Goal: Check status: Check status

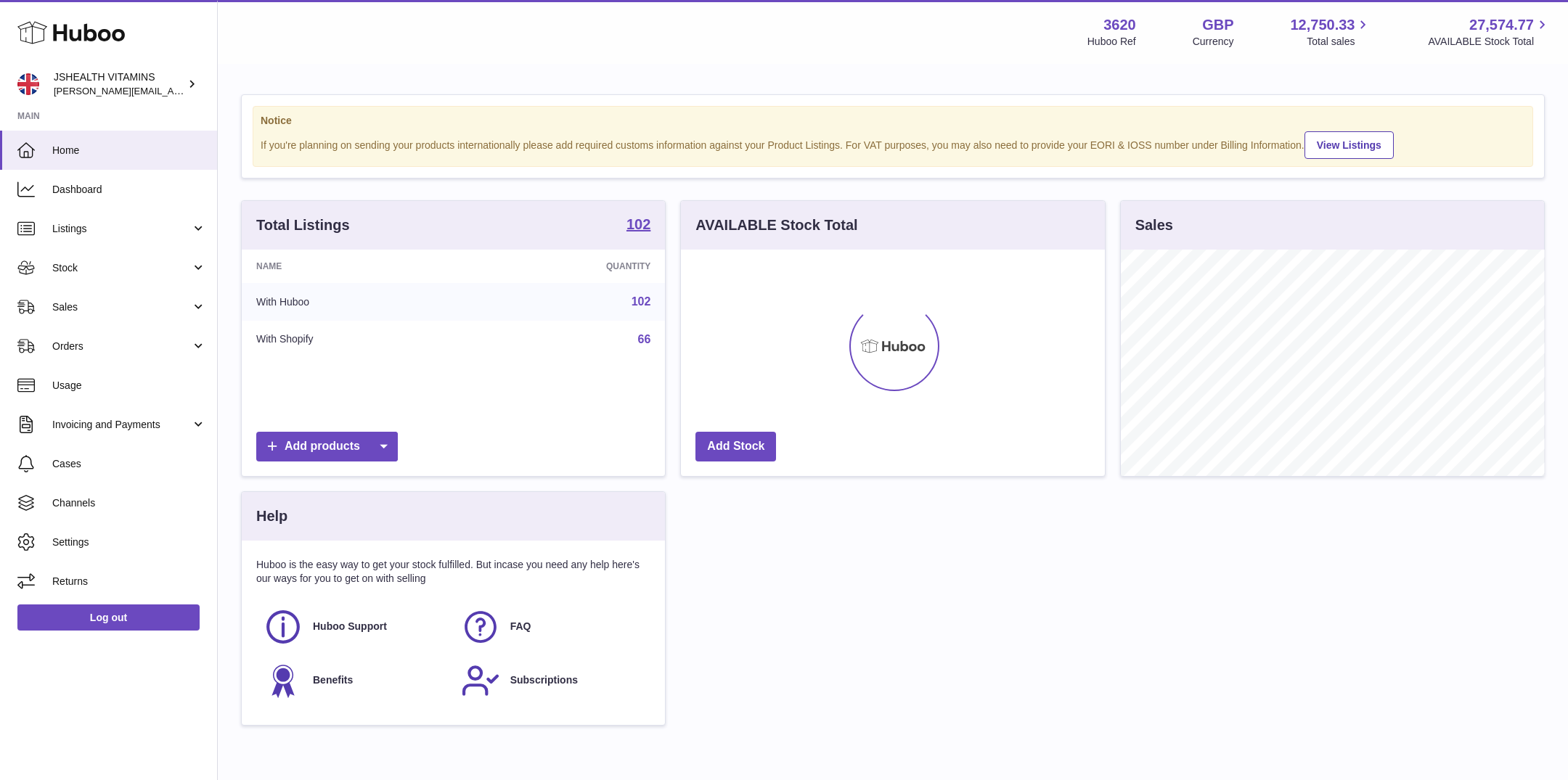
scroll to position [227, 423]
click at [54, 279] on link "Stock" at bounding box center [108, 268] width 217 height 40
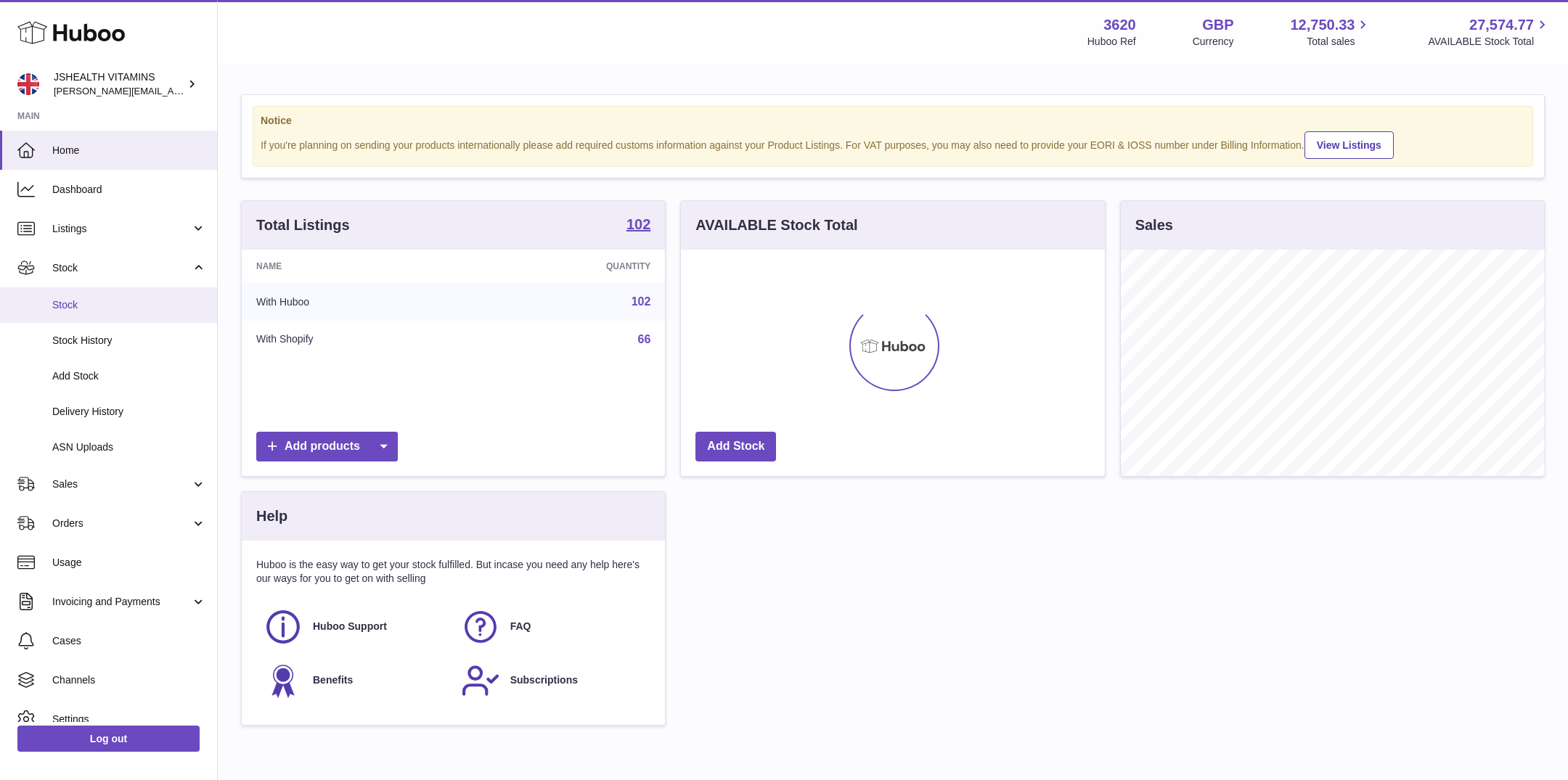
click at [56, 302] on span "Stock" at bounding box center [129, 305] width 154 height 14
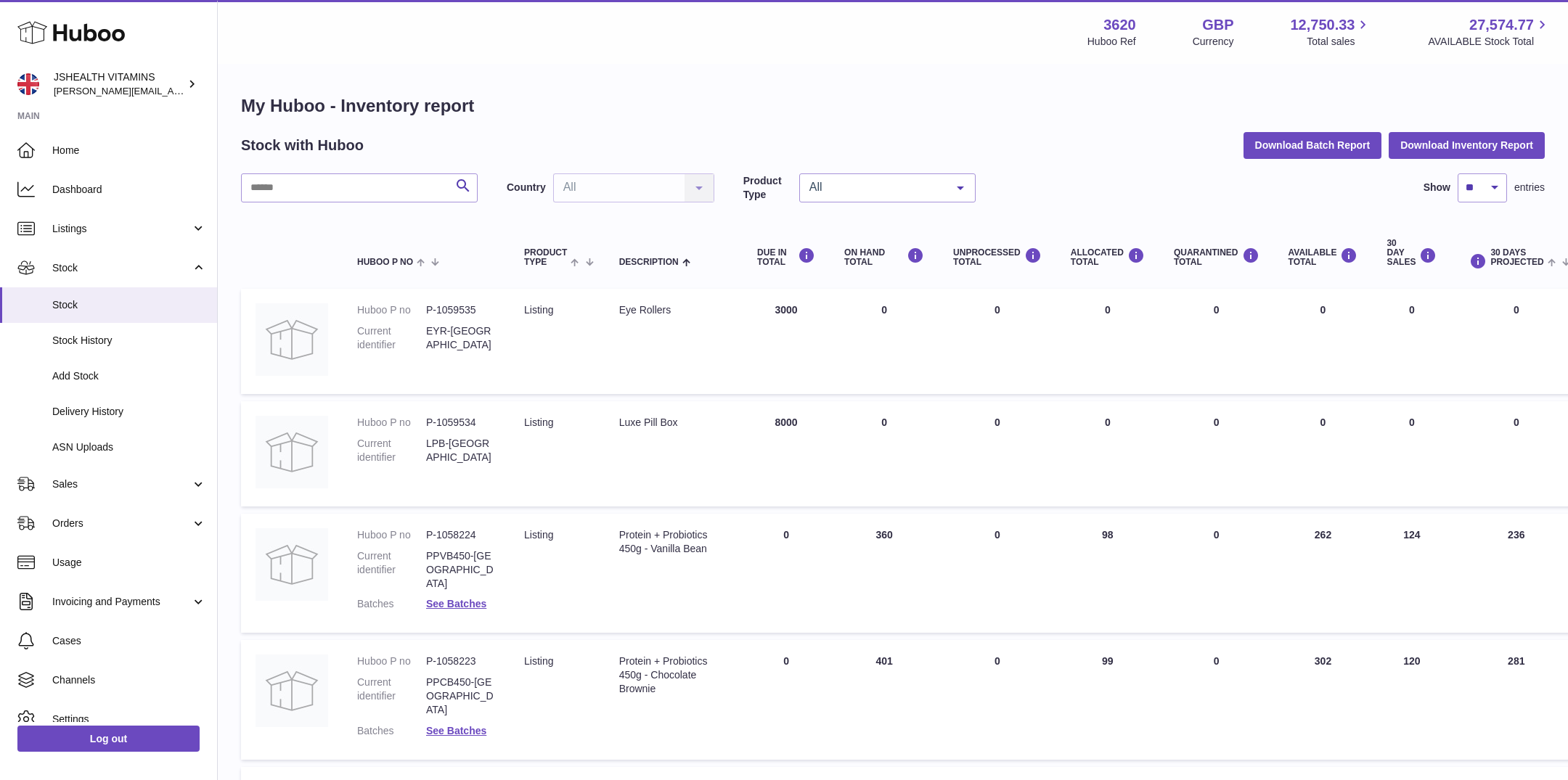
click at [301, 196] on input "text" at bounding box center [359, 188] width 236 height 29
type input "*****"
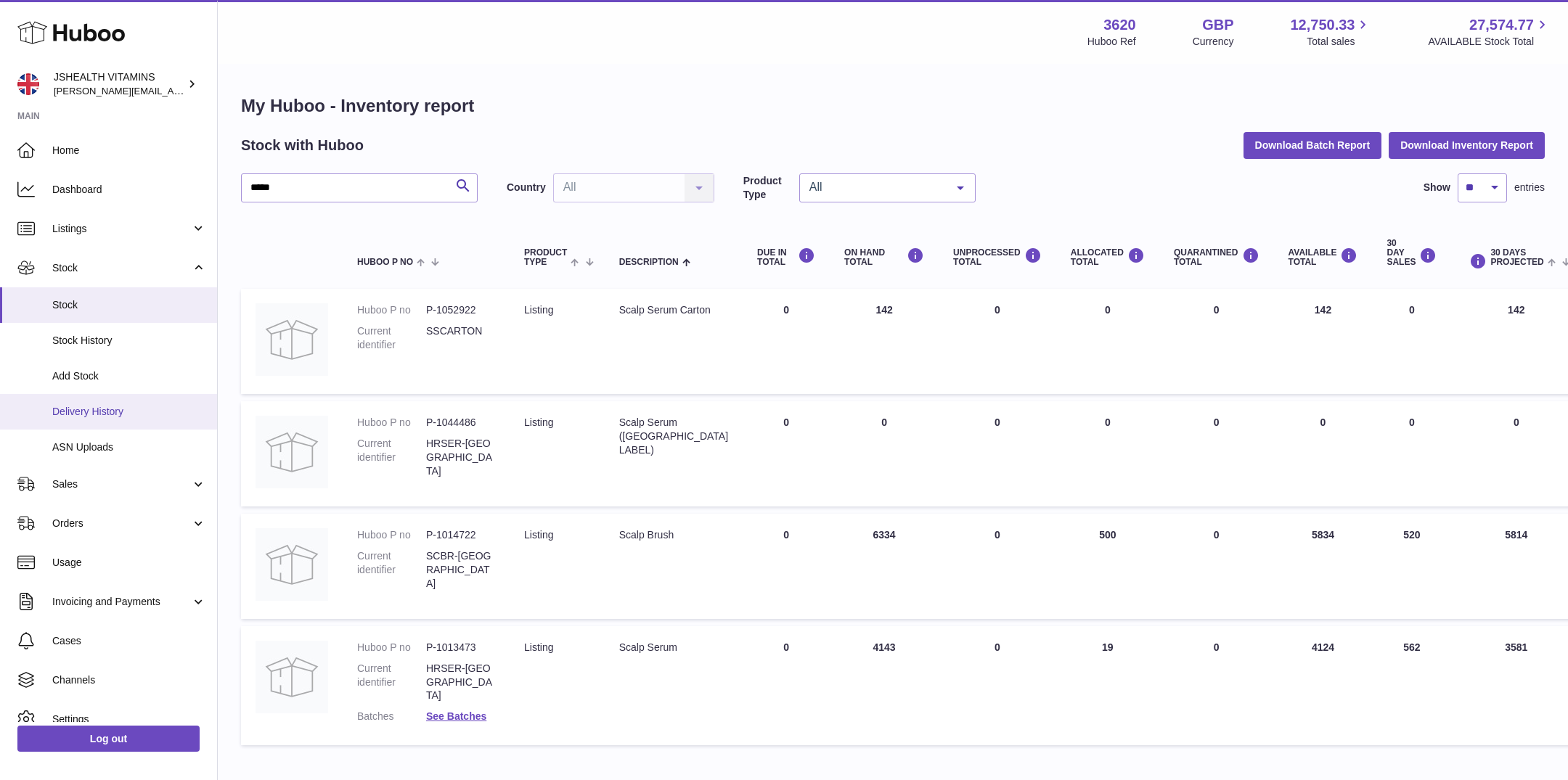
click at [114, 419] on link "Delivery History" at bounding box center [108, 412] width 217 height 35
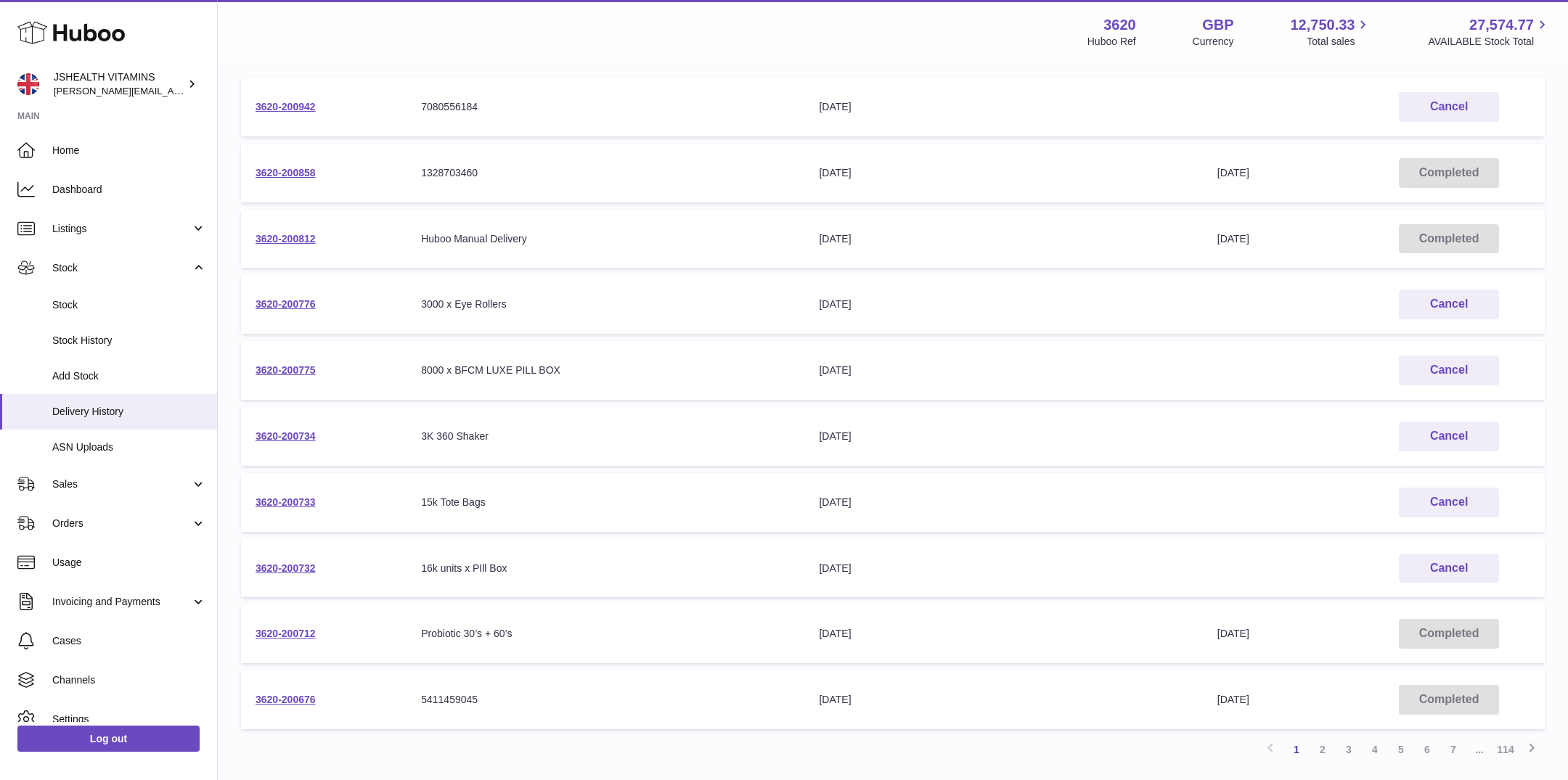
scroll to position [202, 0]
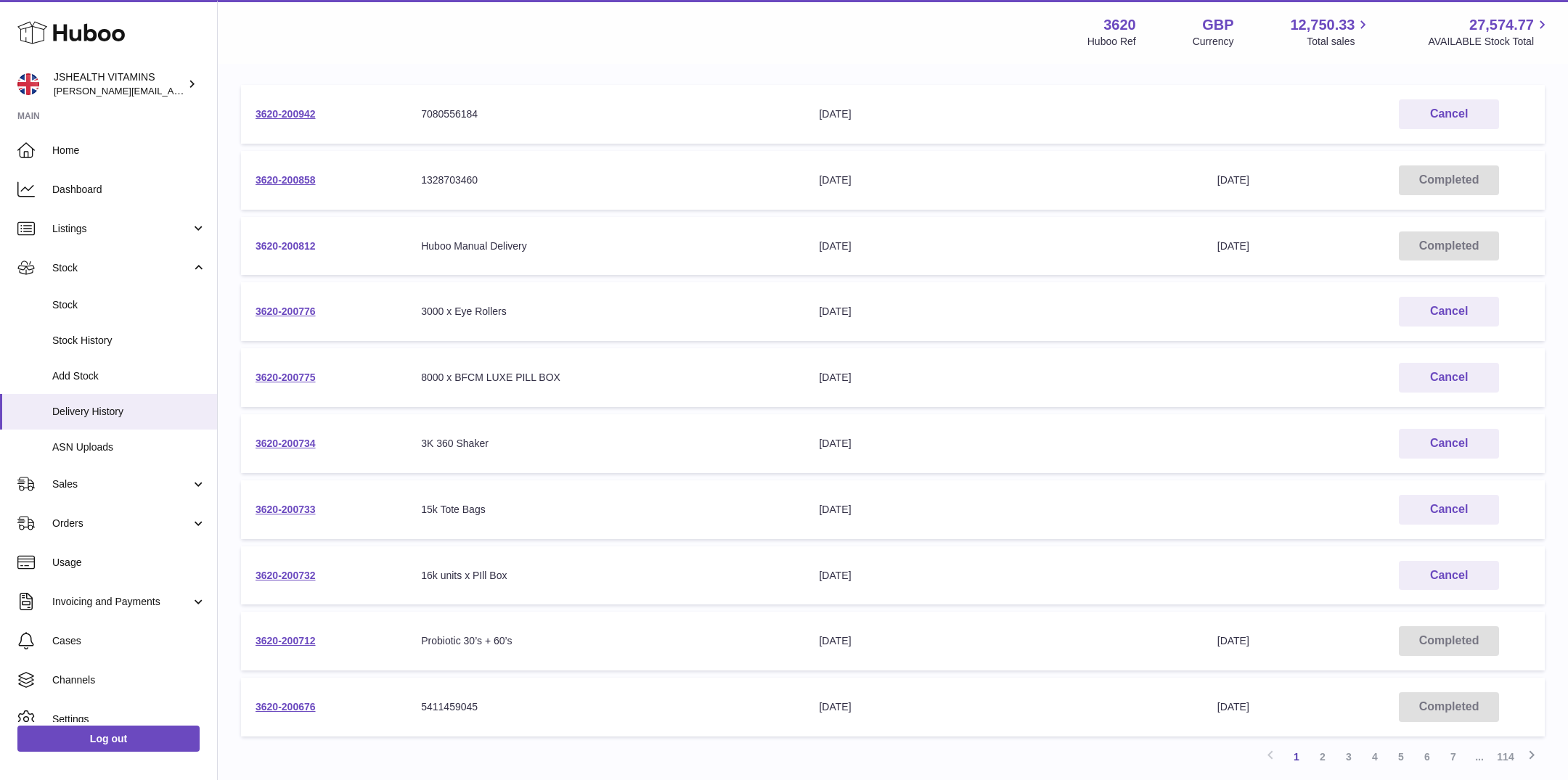
click at [276, 240] on link "3620-200812" at bounding box center [286, 246] width 60 height 11
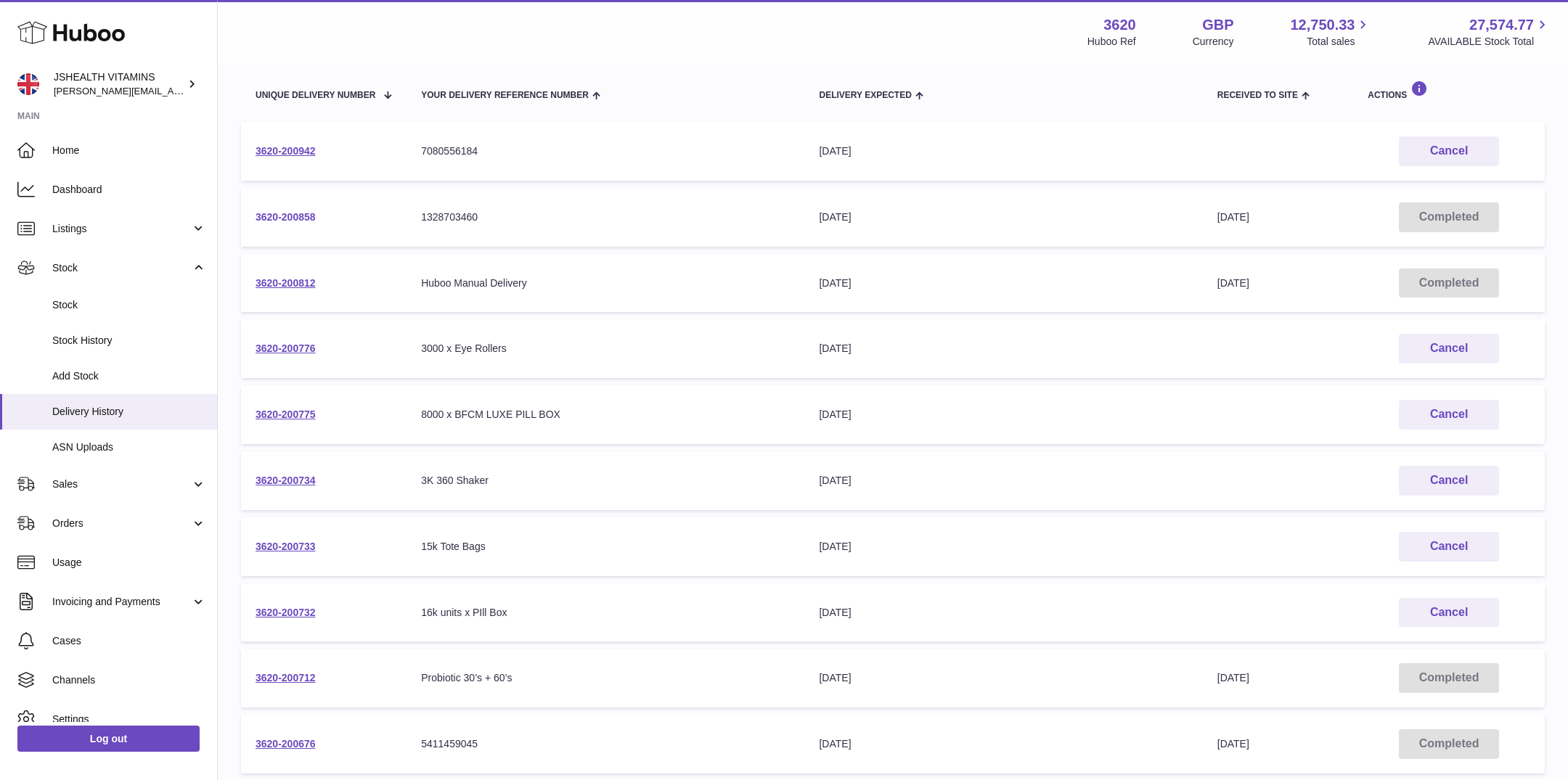
scroll to position [315, 0]
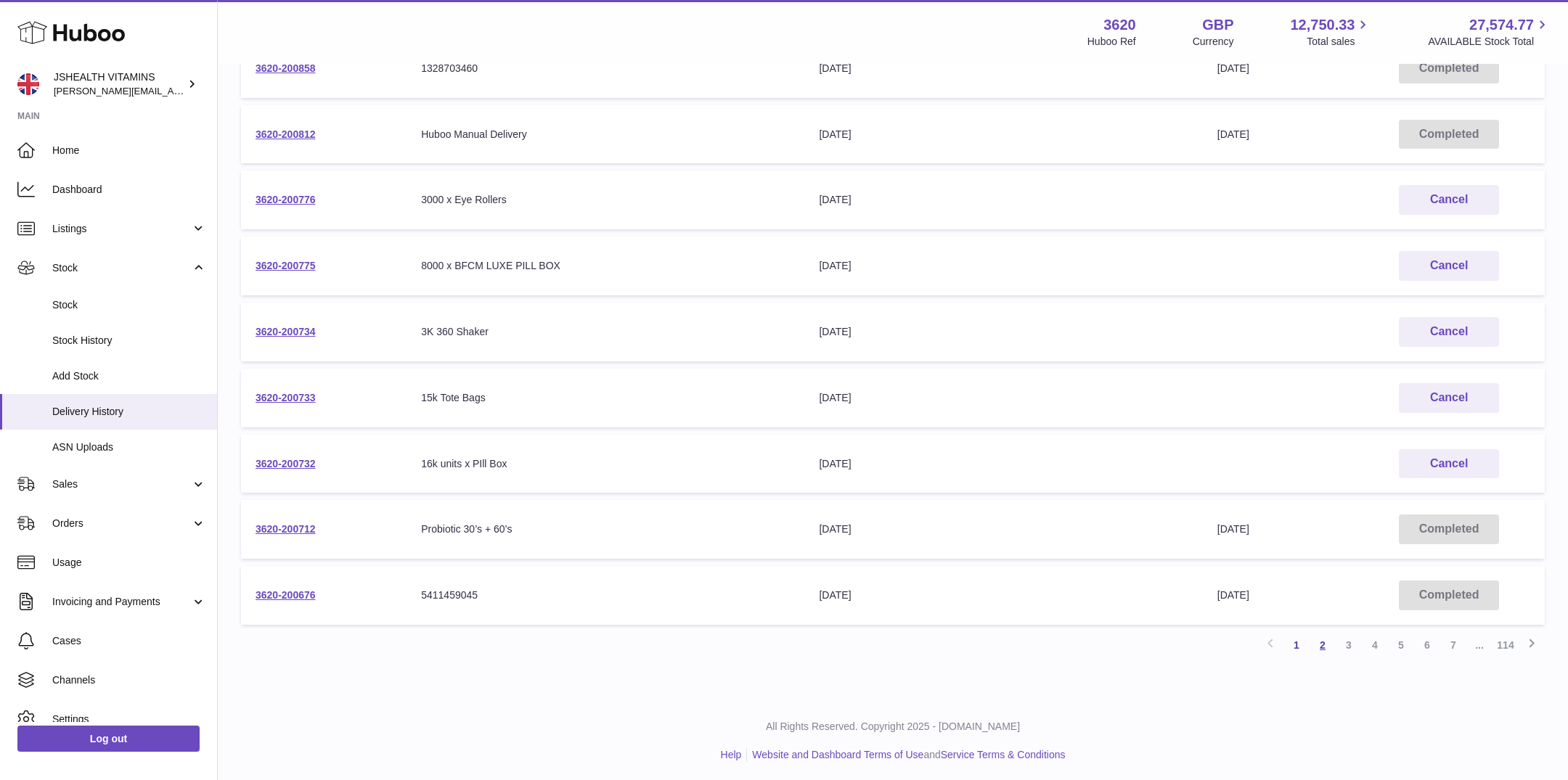
click at [1318, 648] on link "2" at bounding box center [1322, 645] width 26 height 26
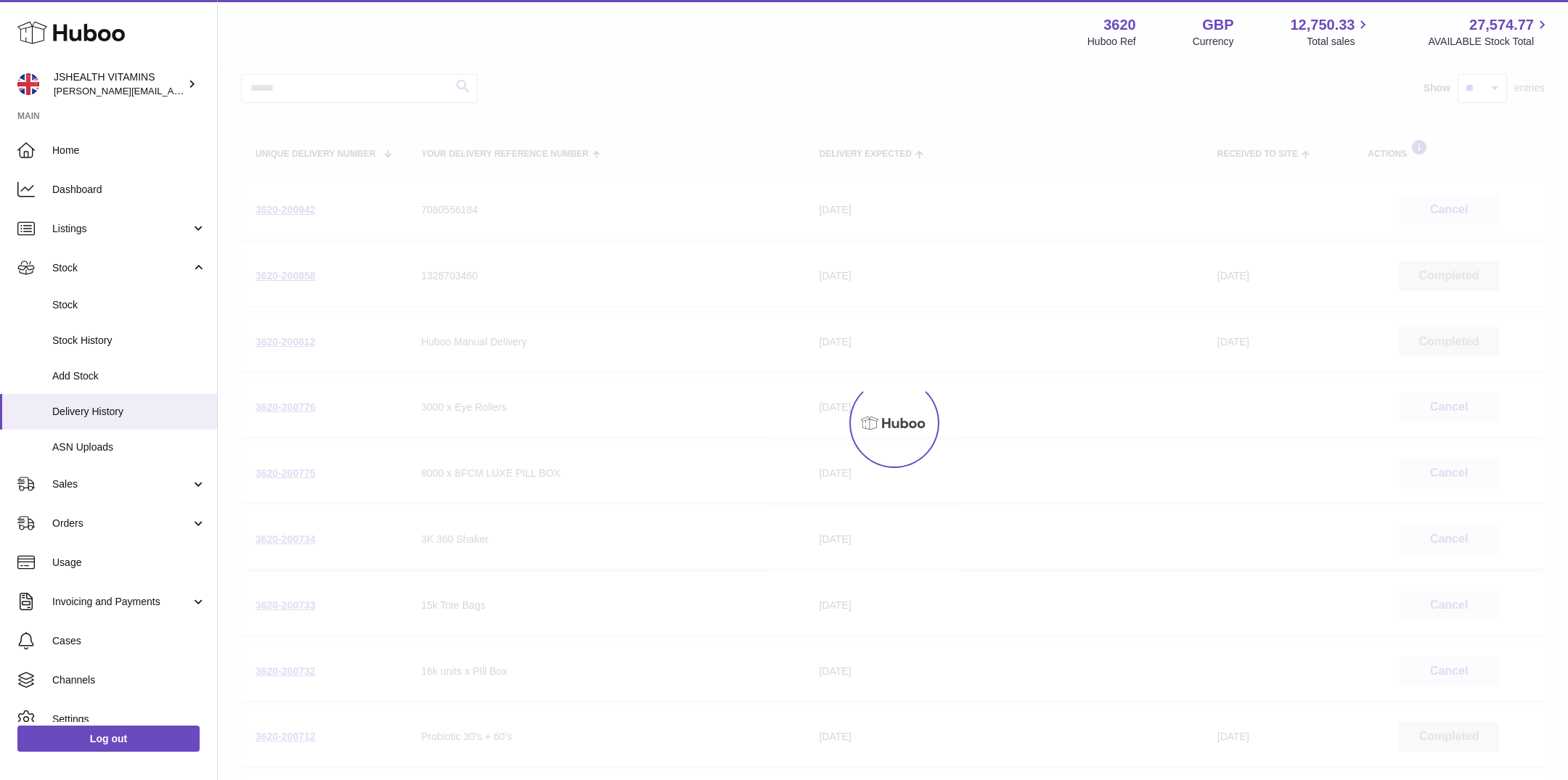
scroll to position [65, 0]
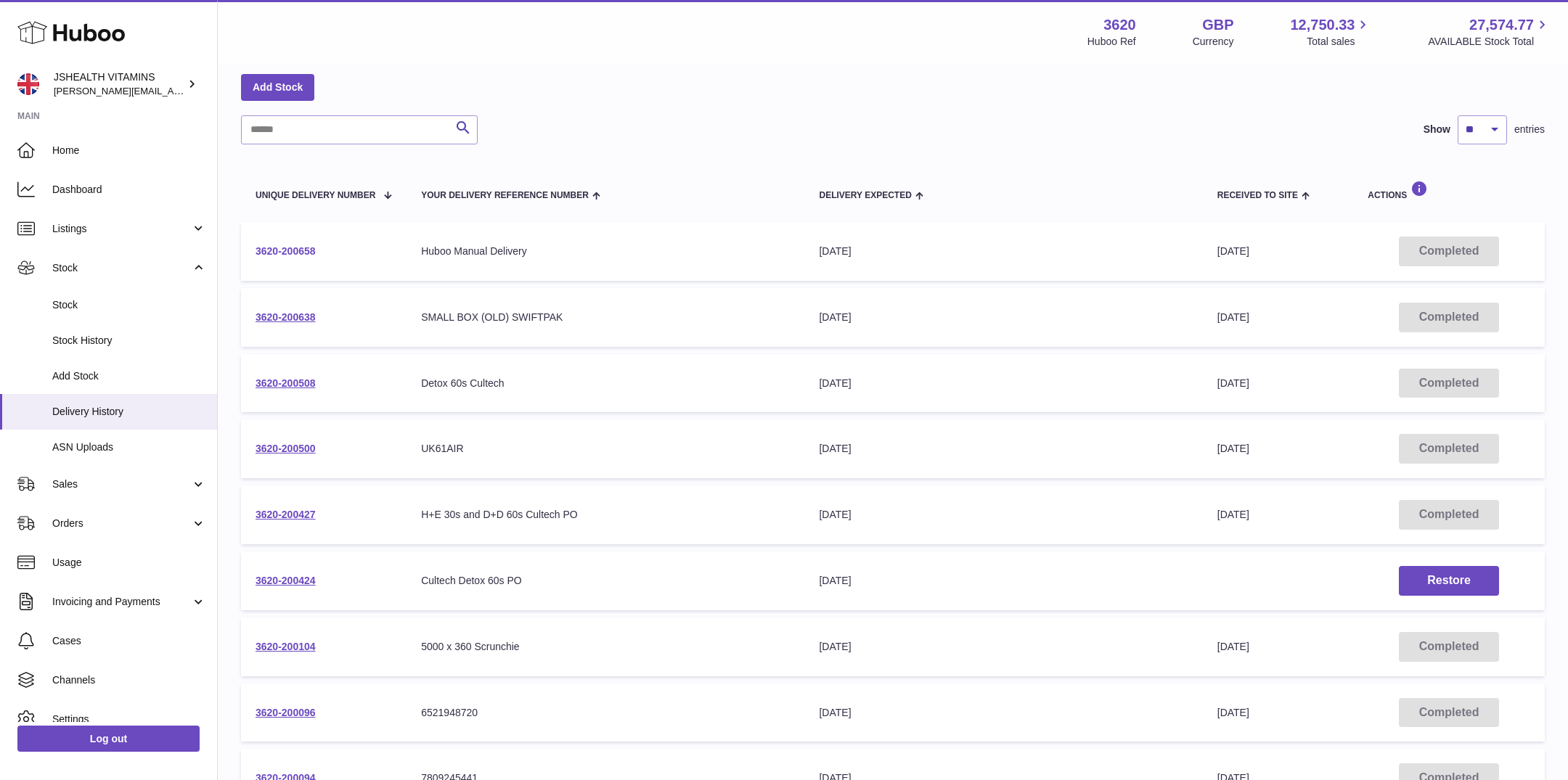
click at [283, 250] on link "3620-200658" at bounding box center [286, 251] width 60 height 11
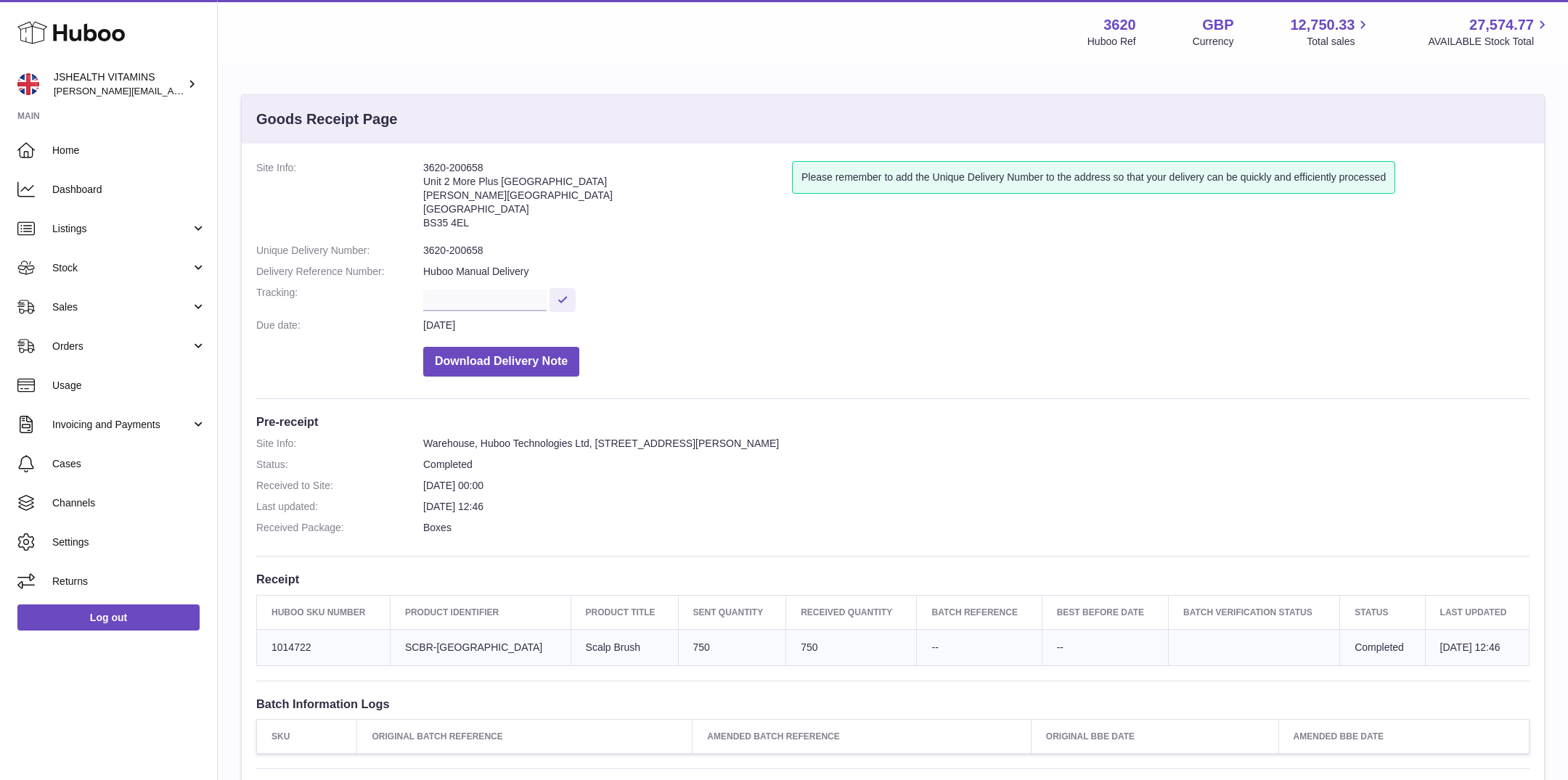
click at [786, 643] on td "750" at bounding box center [851, 647] width 131 height 36
copy td "750"
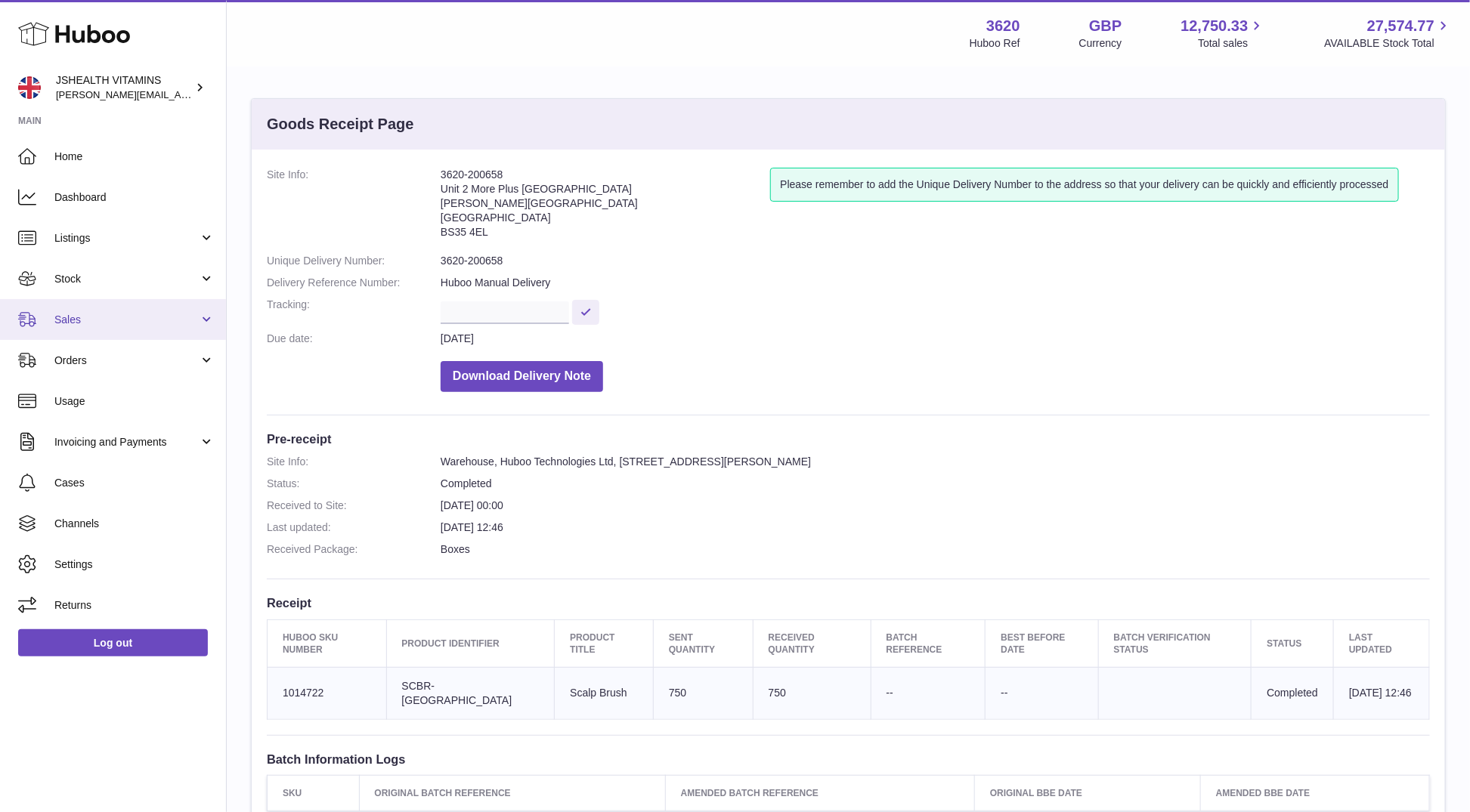
click at [112, 308] on link "Sales" at bounding box center [113, 319] width 226 height 41
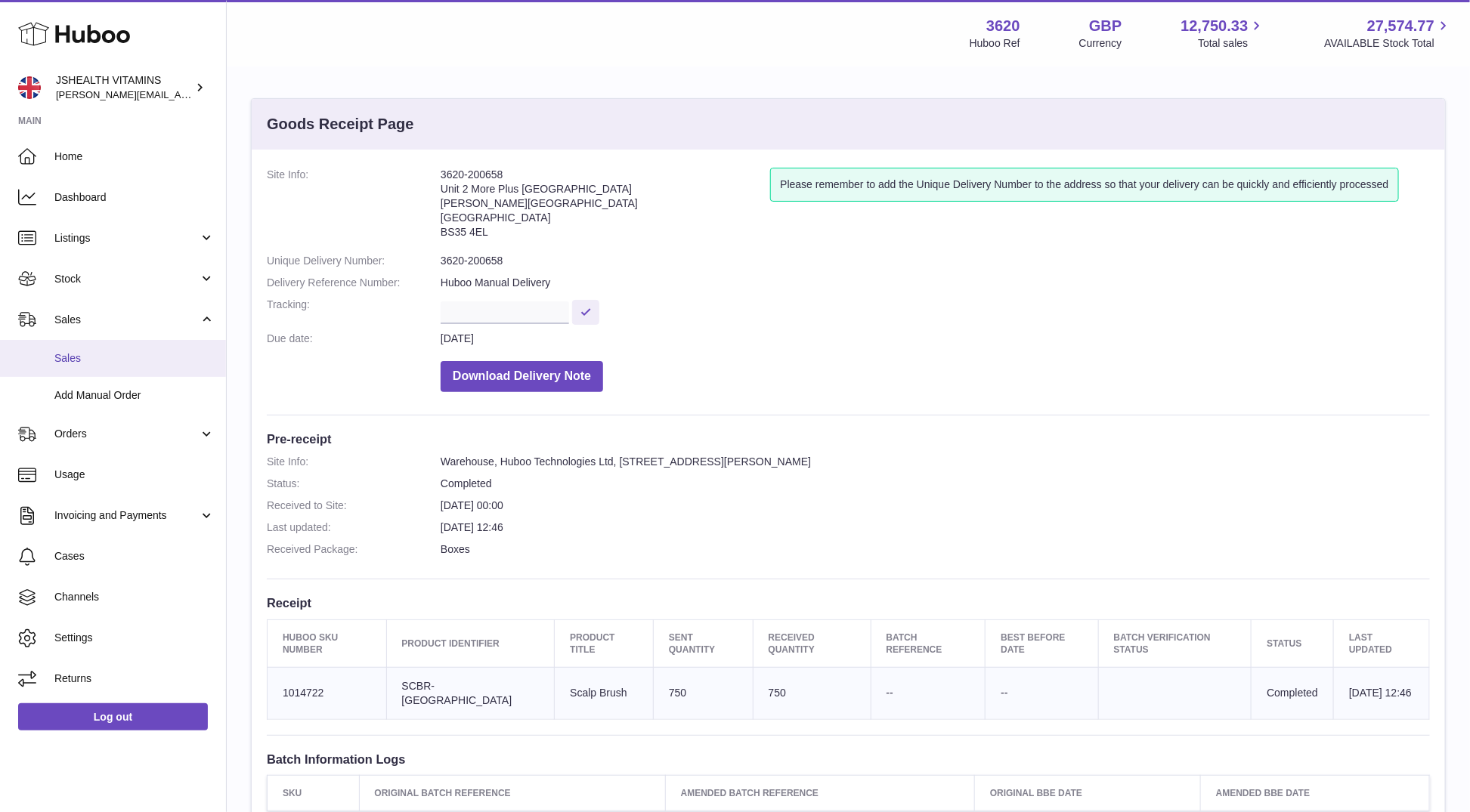
click at [99, 368] on link "Sales" at bounding box center [113, 359] width 226 height 37
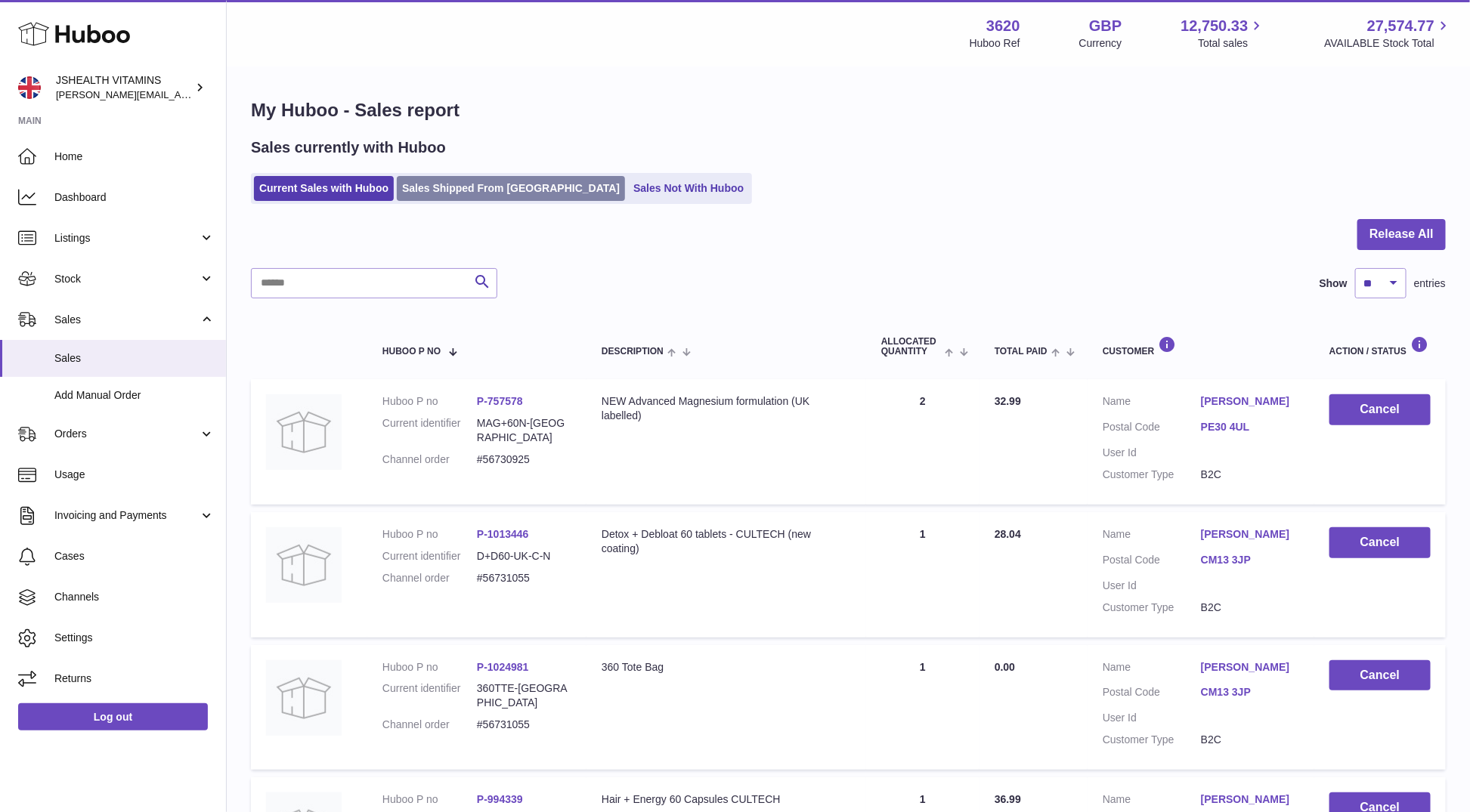
click at [456, 192] on link "Sales Shipped From [GEOGRAPHIC_DATA]" at bounding box center [511, 189] width 228 height 25
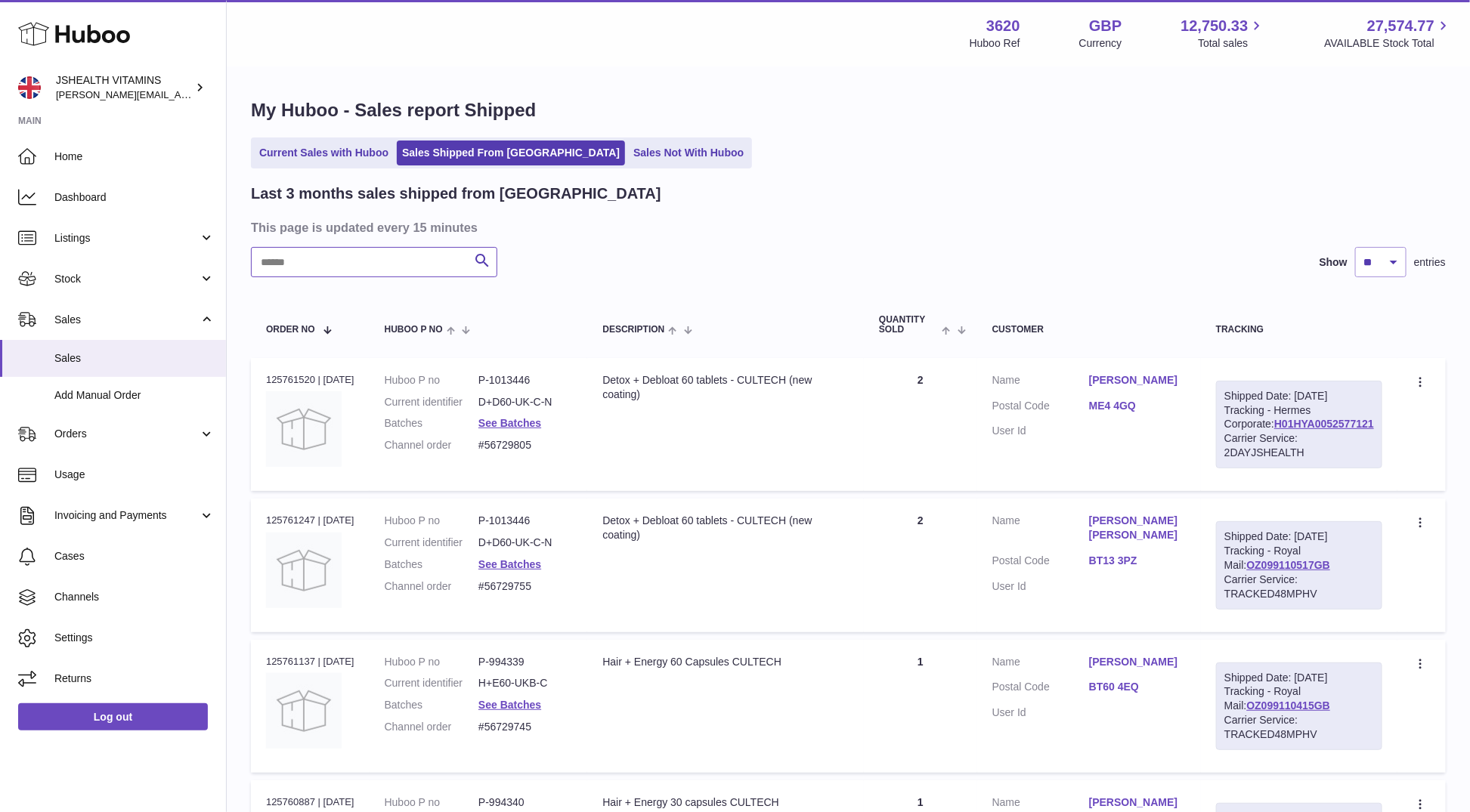
click at [391, 274] on input "text" at bounding box center [374, 262] width 246 height 30
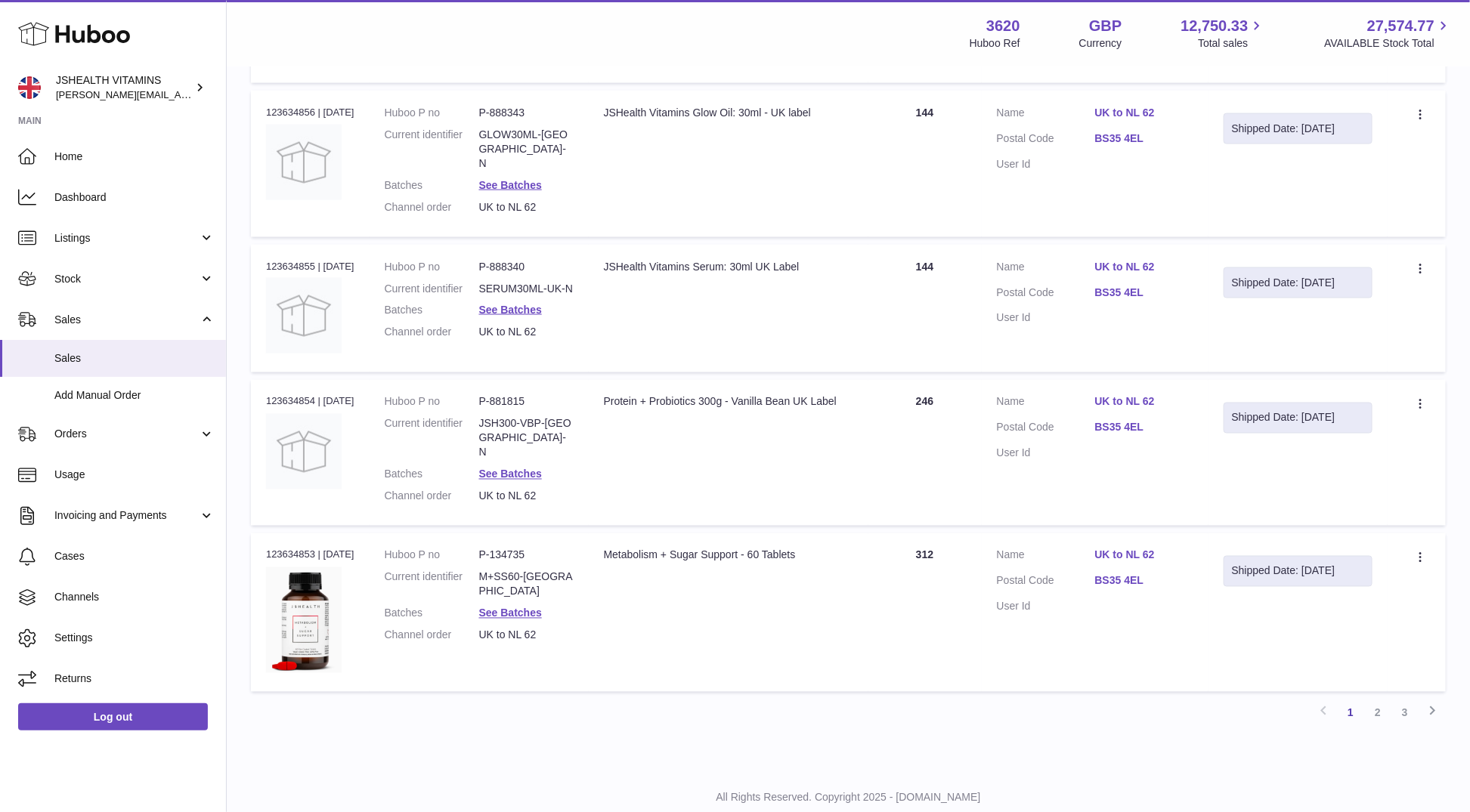
scroll to position [259, 0]
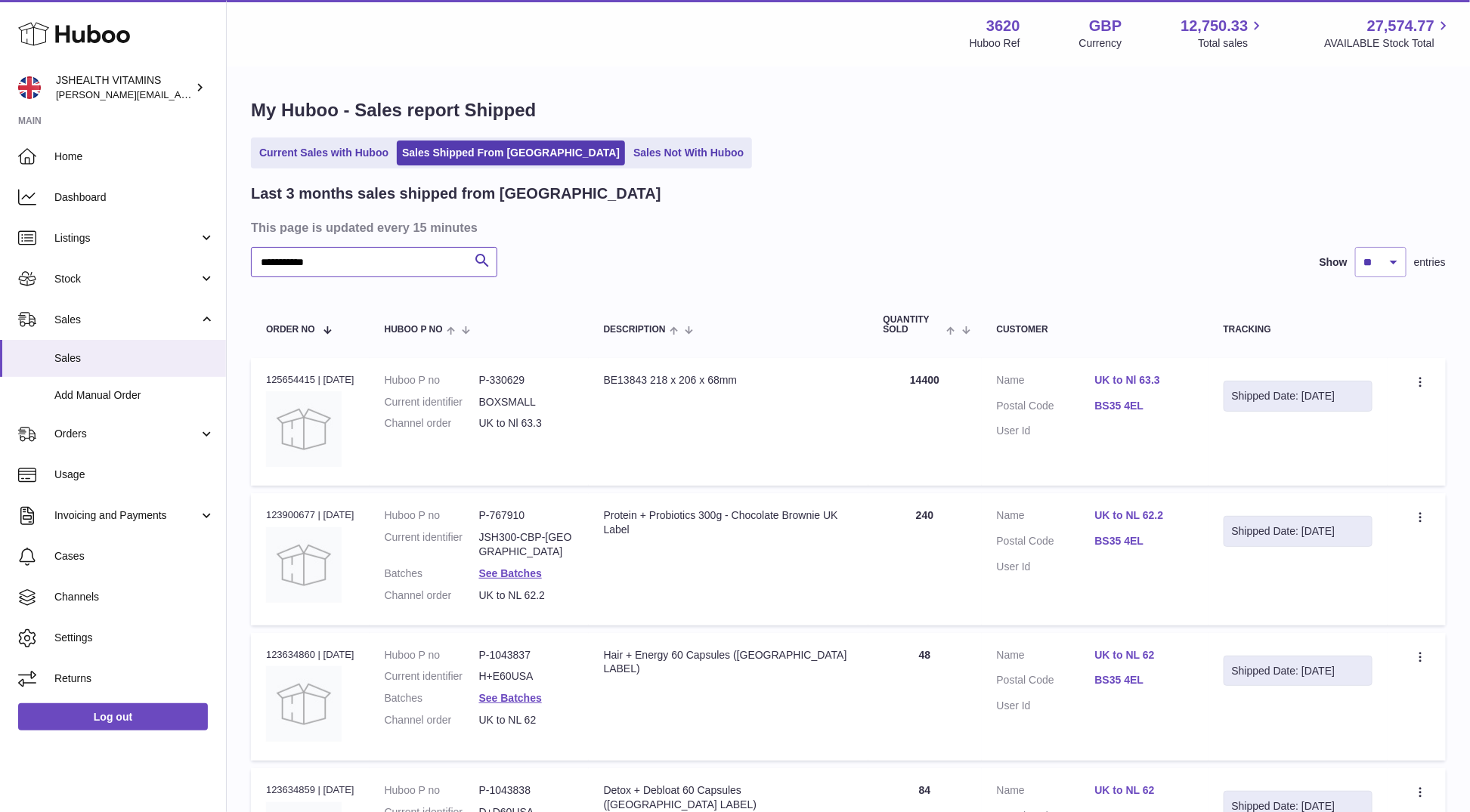
type input "**********"
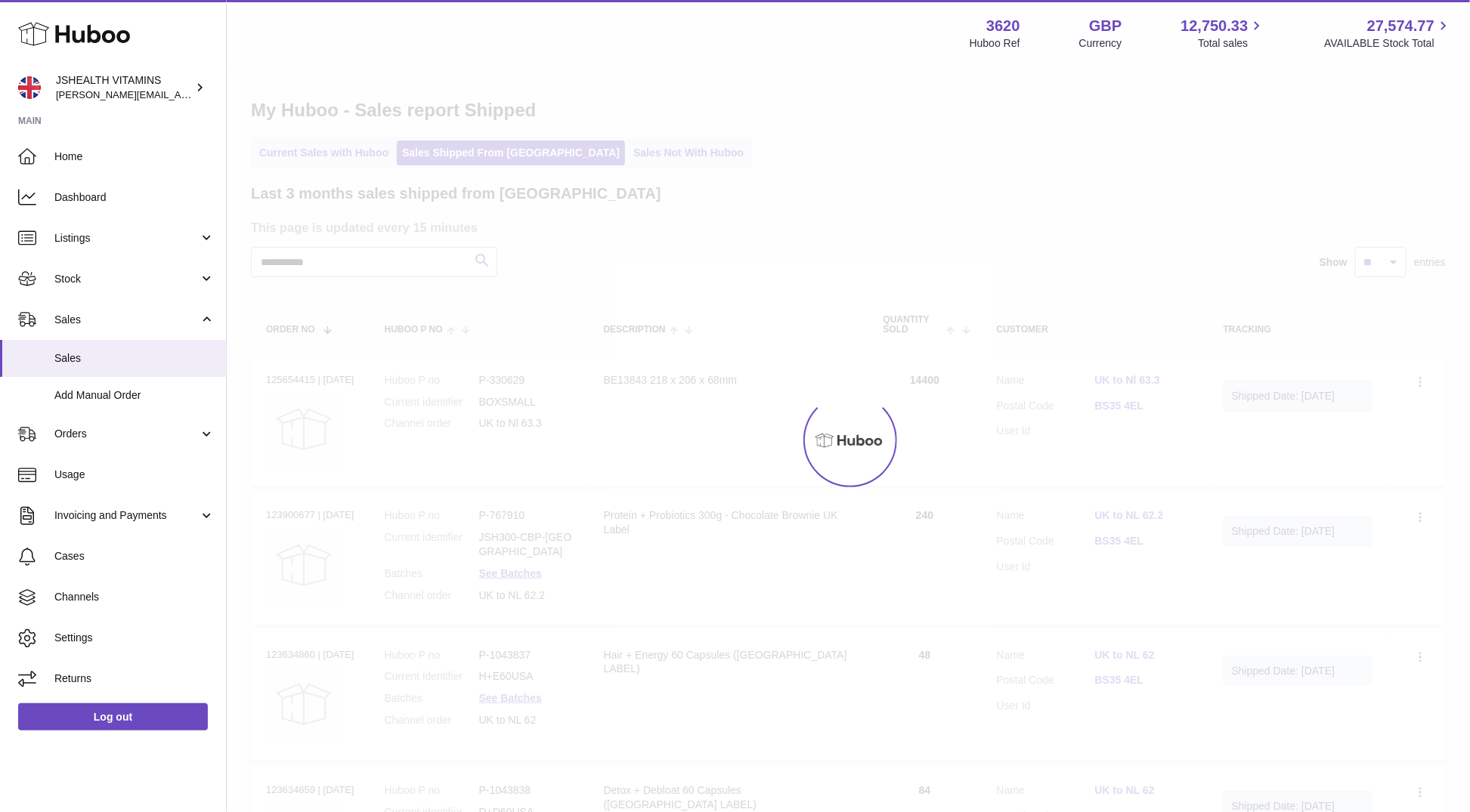
click at [437, 269] on div at bounding box center [848, 440] width 1243 height 744
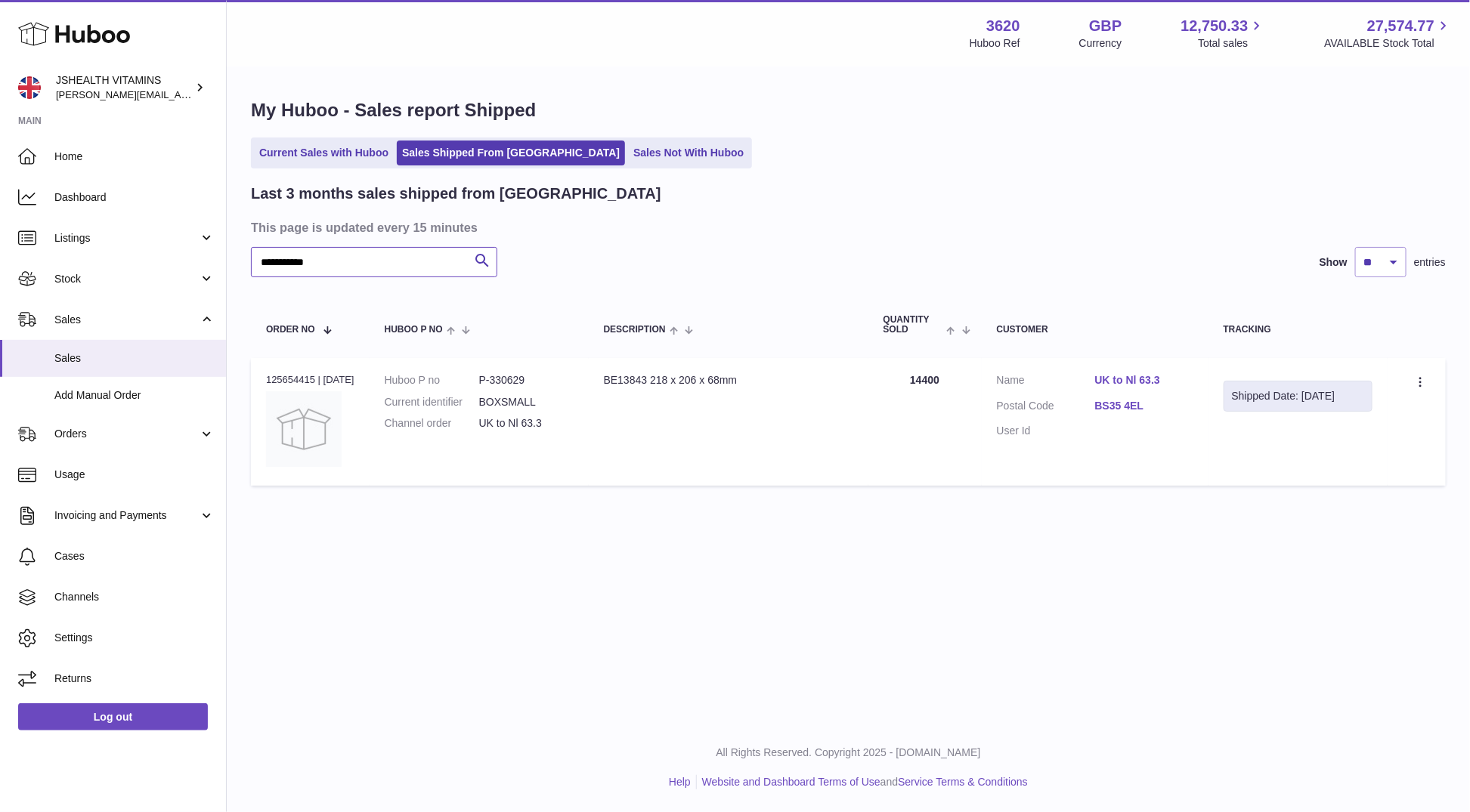
click at [424, 264] on input "**********" at bounding box center [374, 262] width 246 height 30
click at [324, 155] on link "Current Sales with Huboo" at bounding box center [323, 153] width 139 height 25
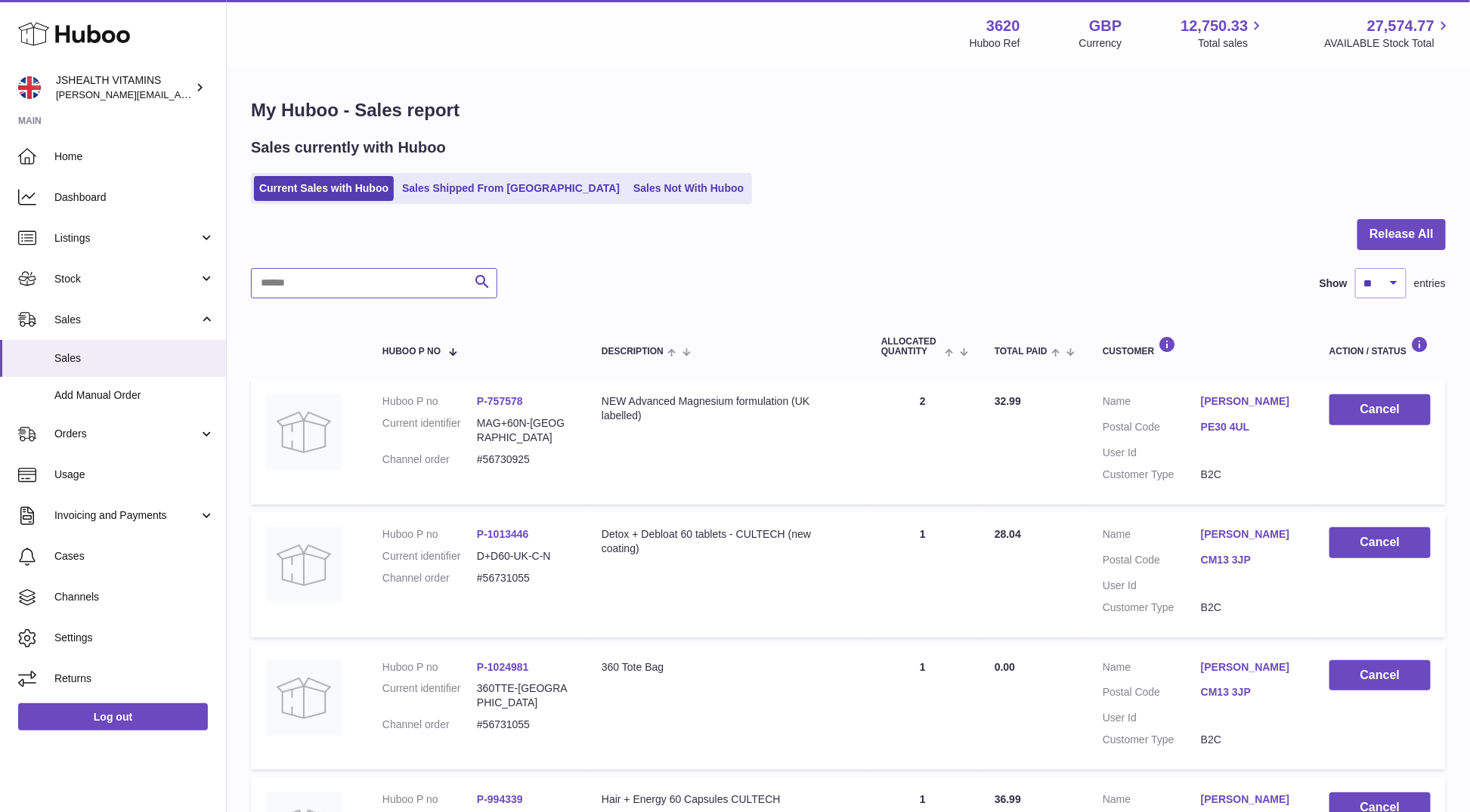
click at [410, 295] on input "text" at bounding box center [374, 283] width 246 height 30
paste input "**********"
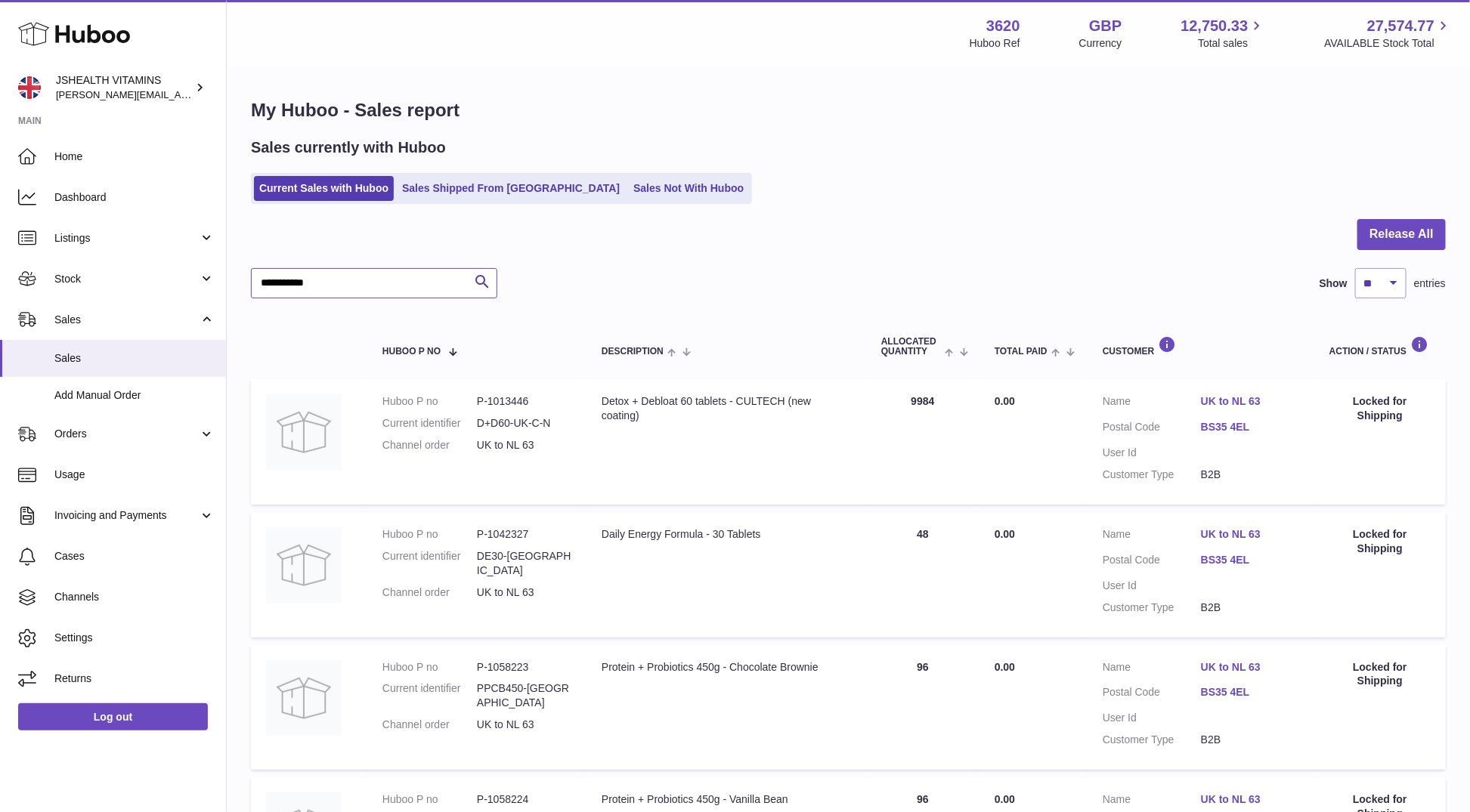
type input "**********"
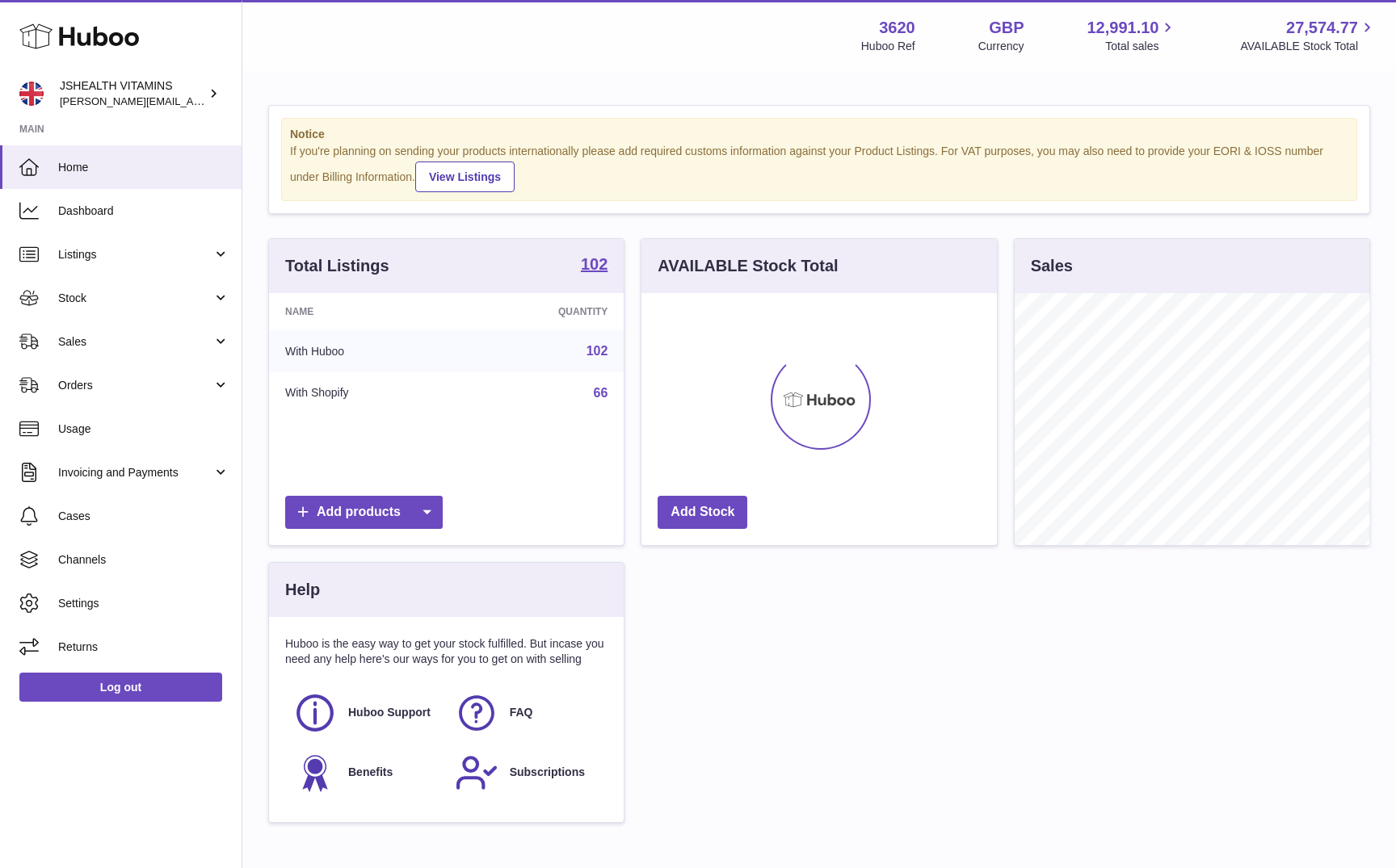
scroll to position [252, 356]
click at [97, 291] on span "Stock" at bounding box center [136, 298] width 154 height 15
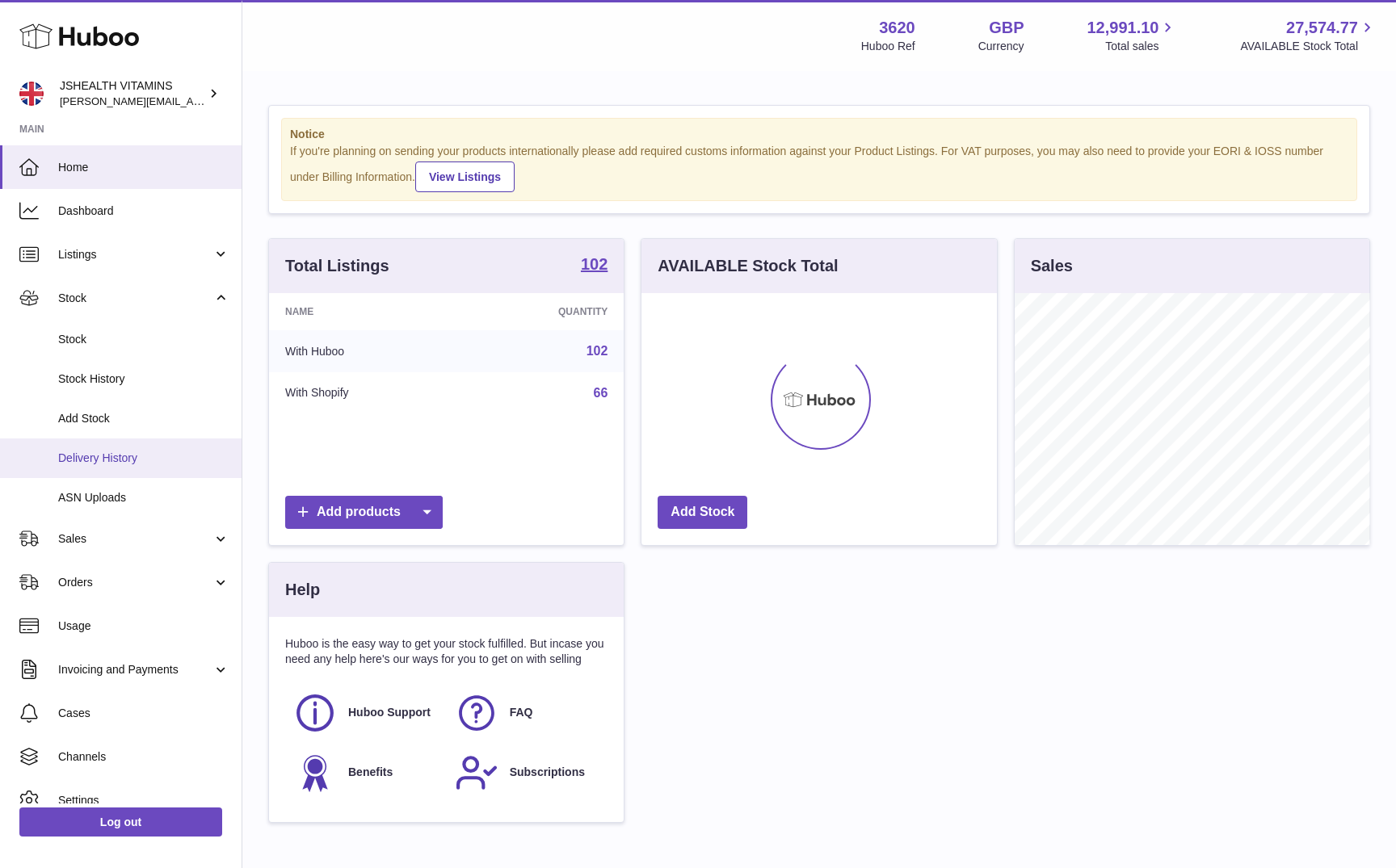
click at [122, 454] on span "Delivery History" at bounding box center [144, 458] width 171 height 15
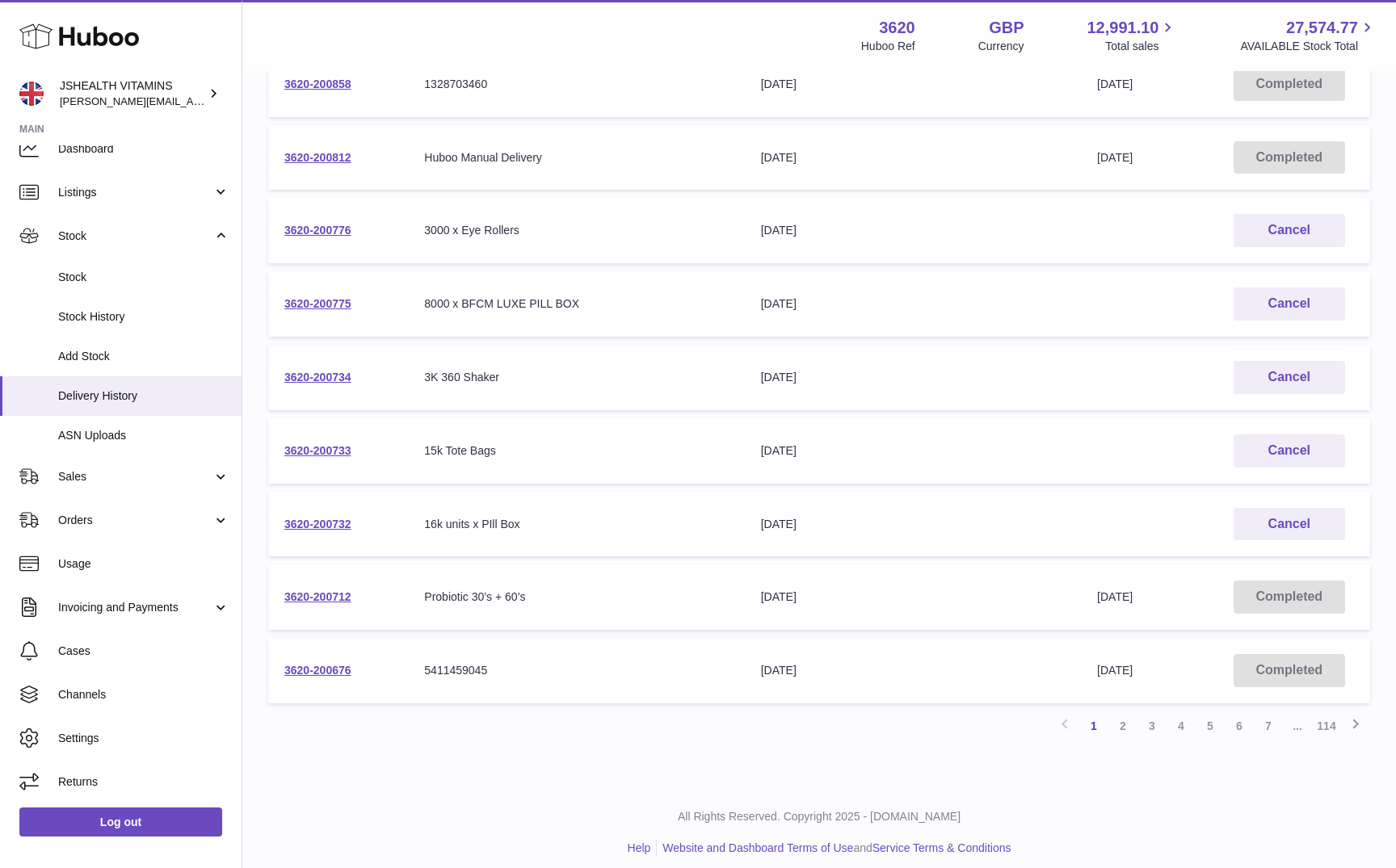
scroll to position [340, 0]
click at [340, 595] on link "3620-200712" at bounding box center [318, 599] width 67 height 13
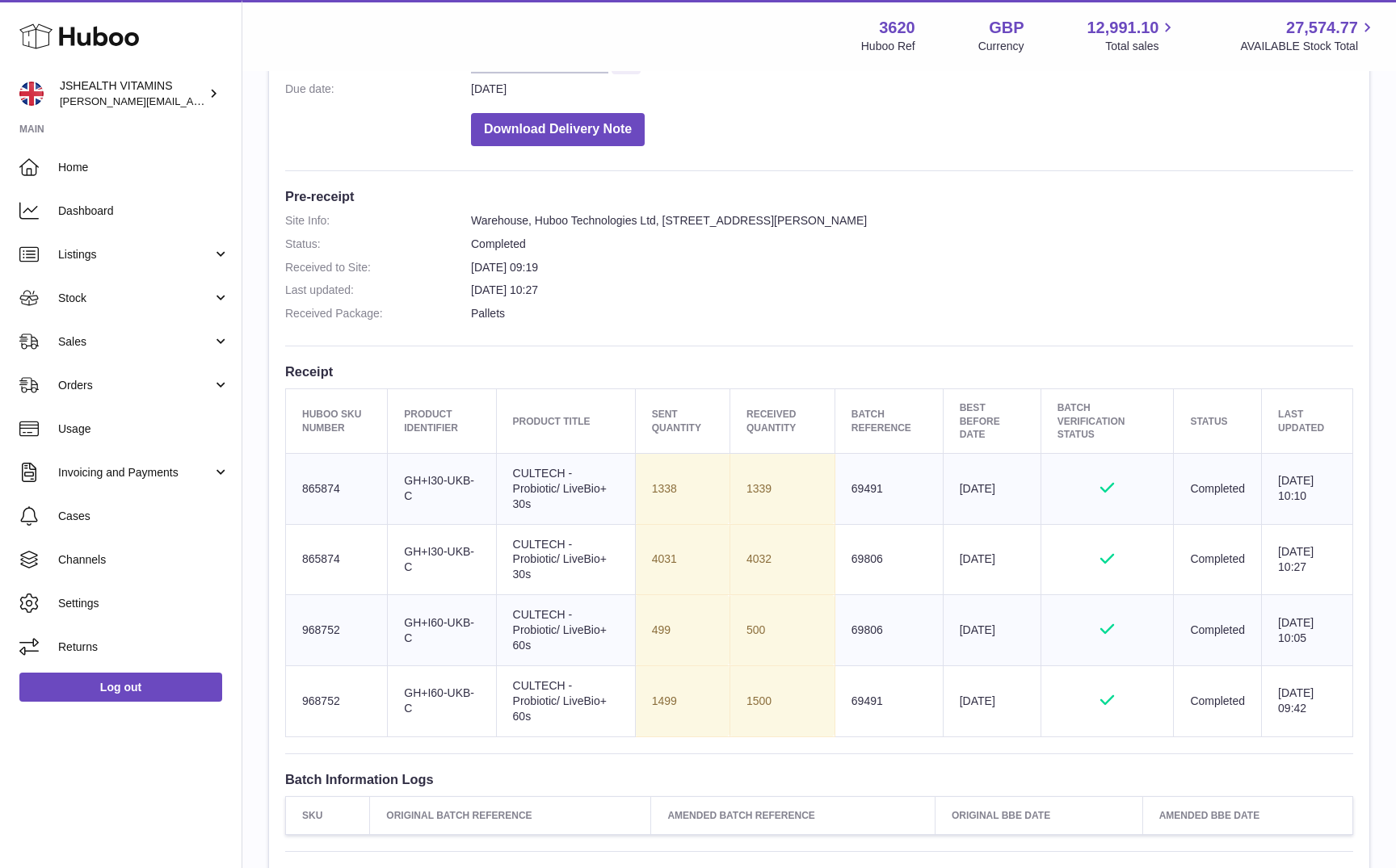
scroll to position [322, 0]
click at [859, 621] on td "Batch Reference 69806" at bounding box center [888, 627] width 109 height 71
copy td "69806"
